Goal: Information Seeking & Learning: Find specific fact

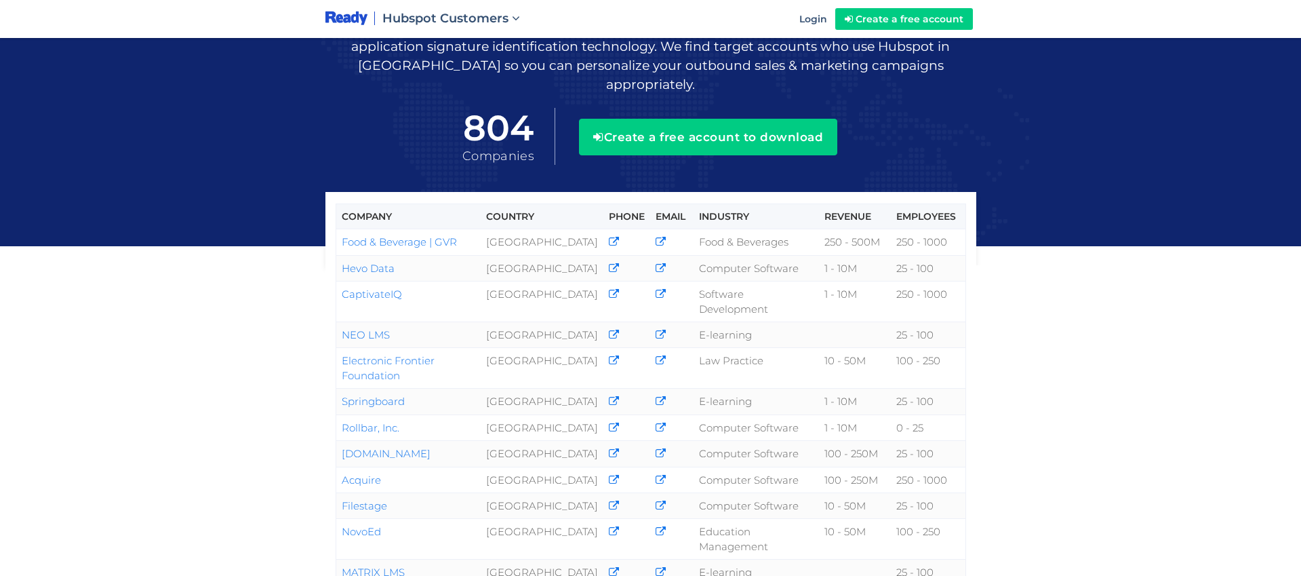
scroll to position [99, 0]
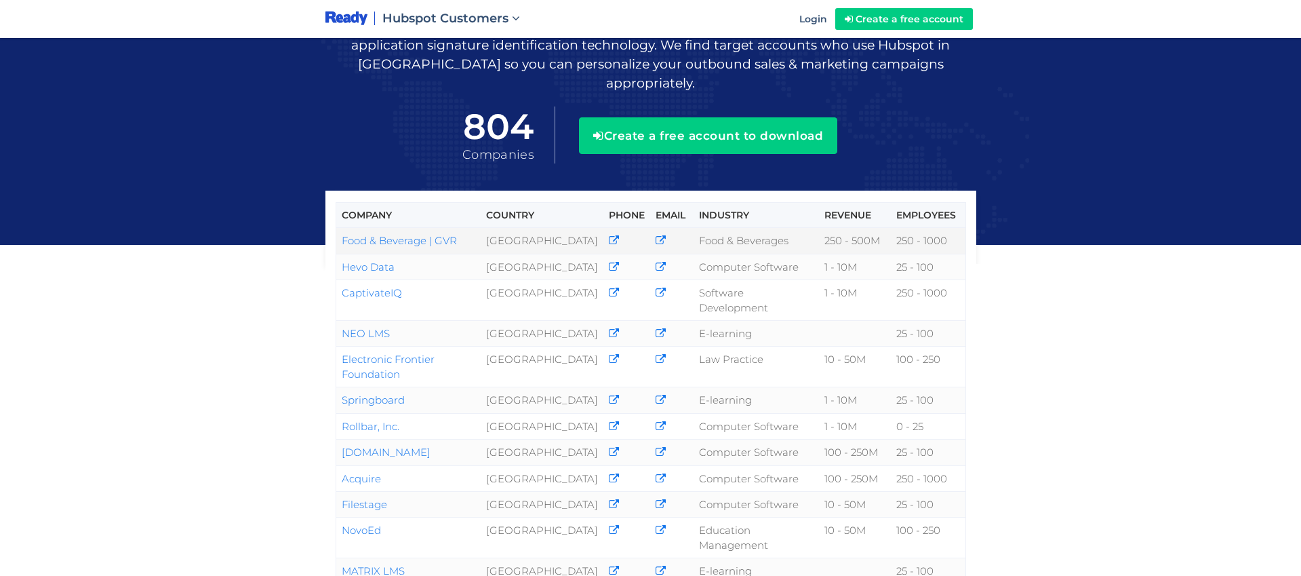
click at [378, 234] on link "Food & Beverage | GVR" at bounding box center [399, 240] width 115 height 13
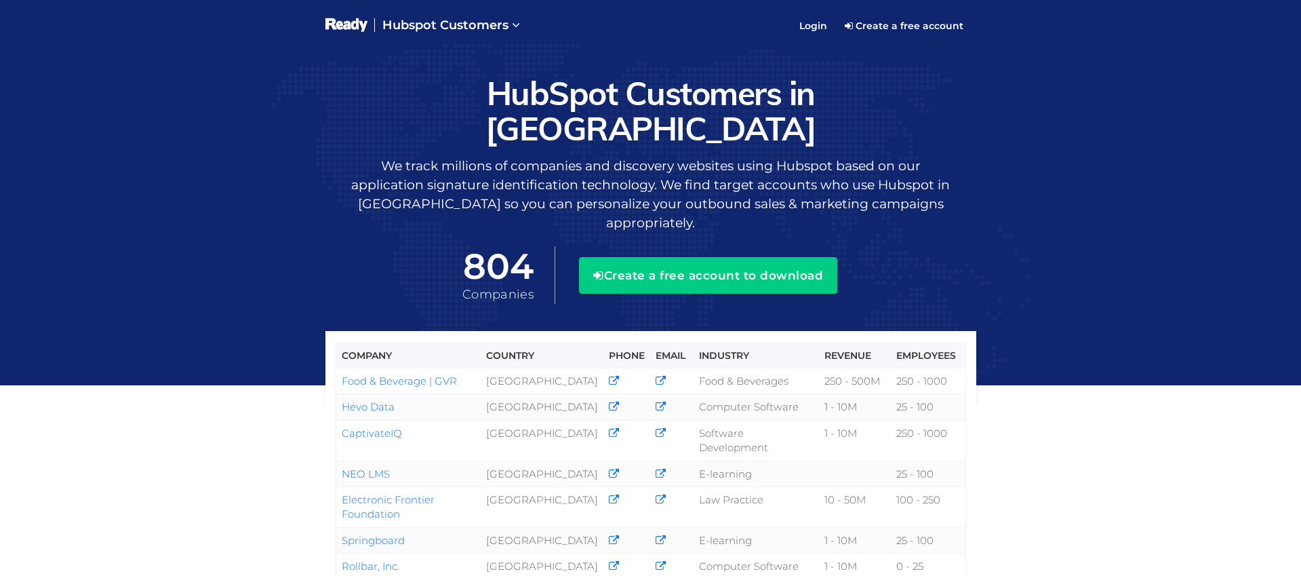
scroll to position [138, 0]
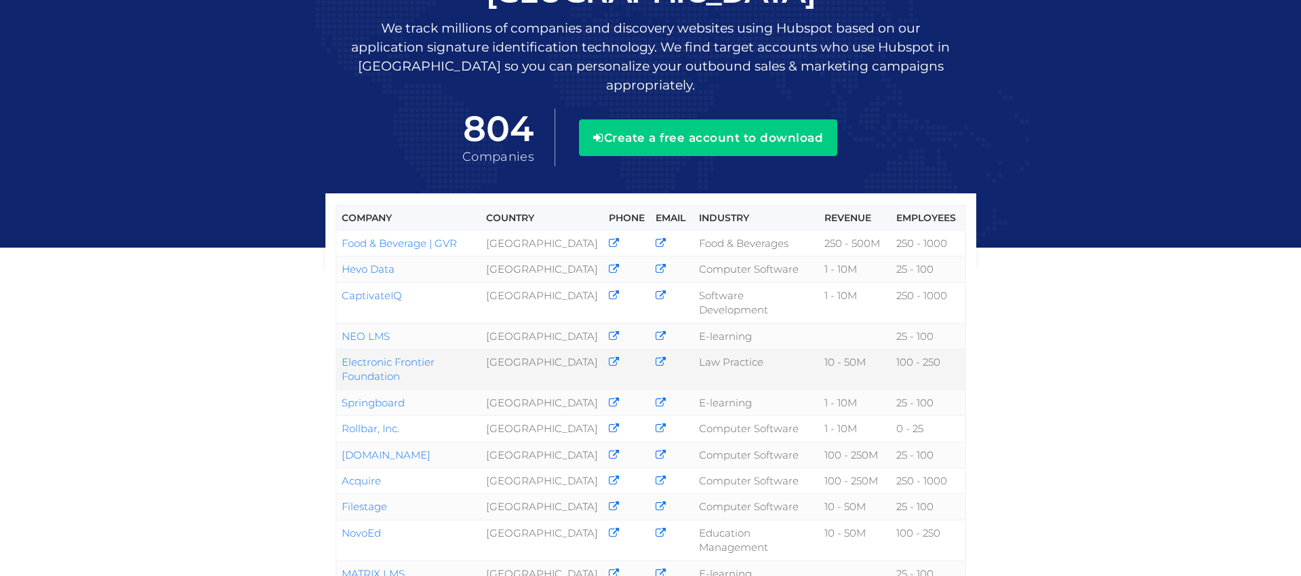
click at [391, 355] on link "Electronic Frontier Foundation" at bounding box center [388, 368] width 93 height 27
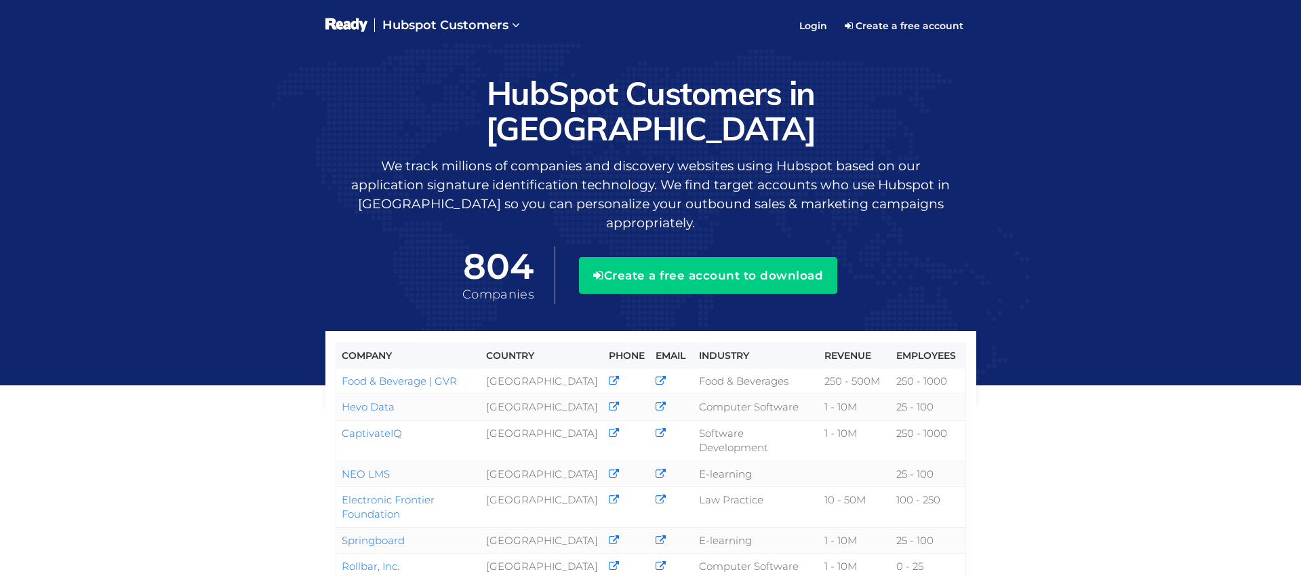
scroll to position [136, 0]
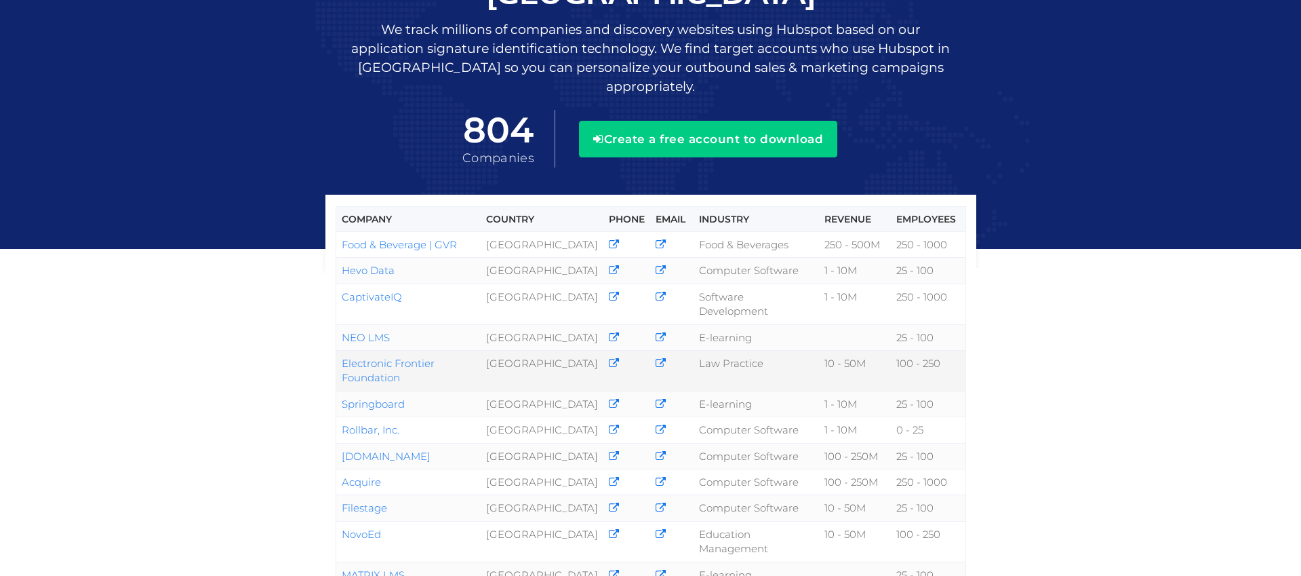
drag, startPoint x: 406, startPoint y: 325, endPoint x: 338, endPoint y: 308, distance: 70.0
click at [338, 350] on td "Electronic Frontier Foundation" at bounding box center [408, 370] width 145 height 41
copy link "Electronic Frontier Foundation"
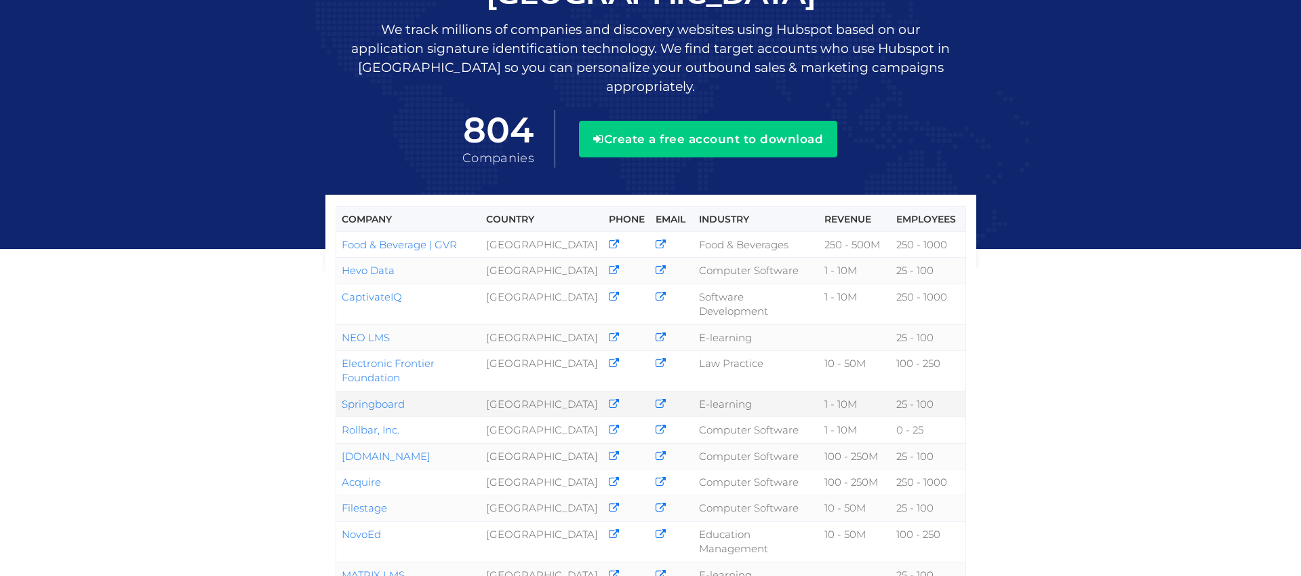
drag, startPoint x: 419, startPoint y: 350, endPoint x: 344, endPoint y: 349, distance: 75.3
click at [344, 391] on td "Springboard" at bounding box center [408, 404] width 145 height 26
copy link "Springboard"
click at [369, 475] on link "Acquire" at bounding box center [361, 481] width 39 height 13
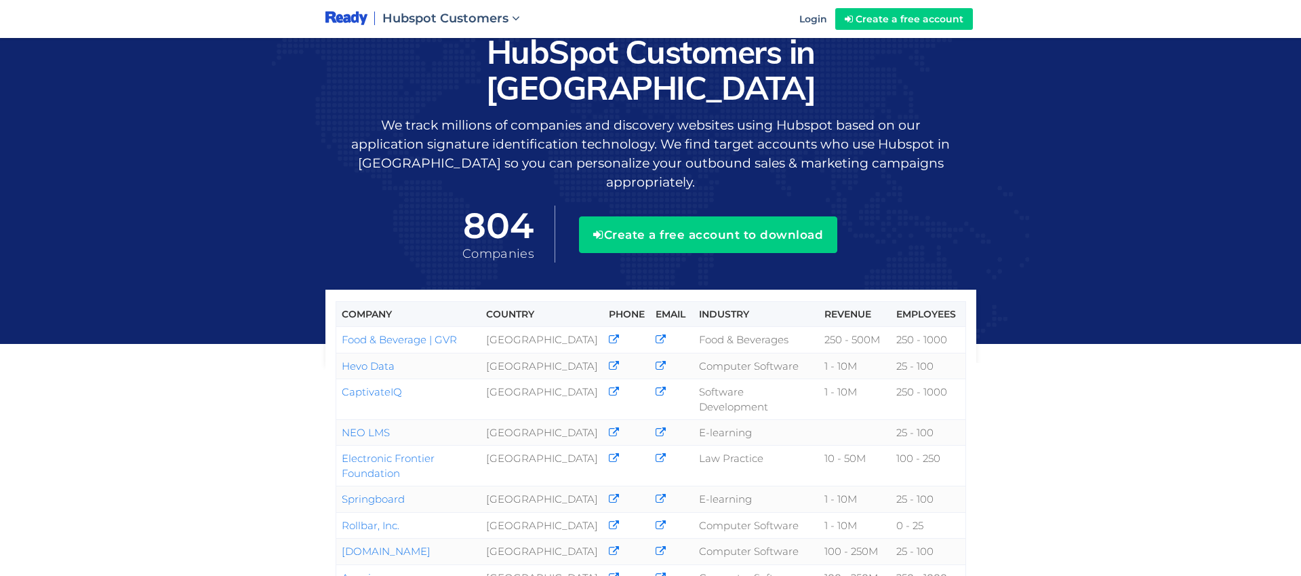
scroll to position [95, 0]
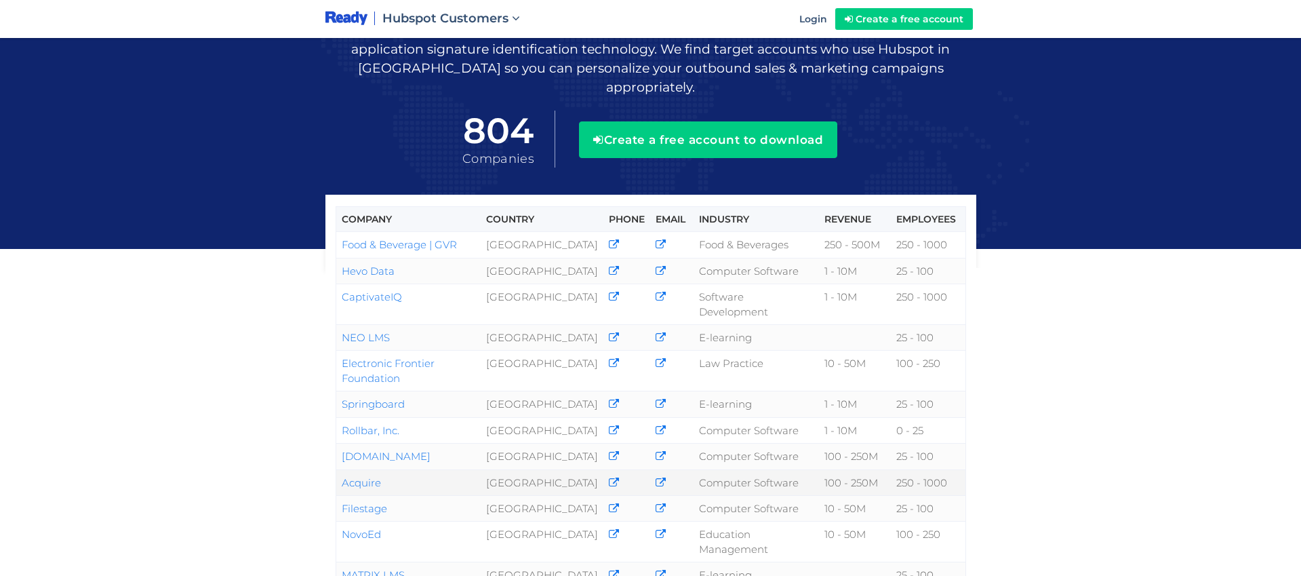
drag, startPoint x: 395, startPoint y: 433, endPoint x: 344, endPoint y: 432, distance: 50.2
click at [344, 469] on td "Acquire" at bounding box center [408, 482] width 145 height 26
copy link "Acquire"
